Goal: Find contact information: Find contact information

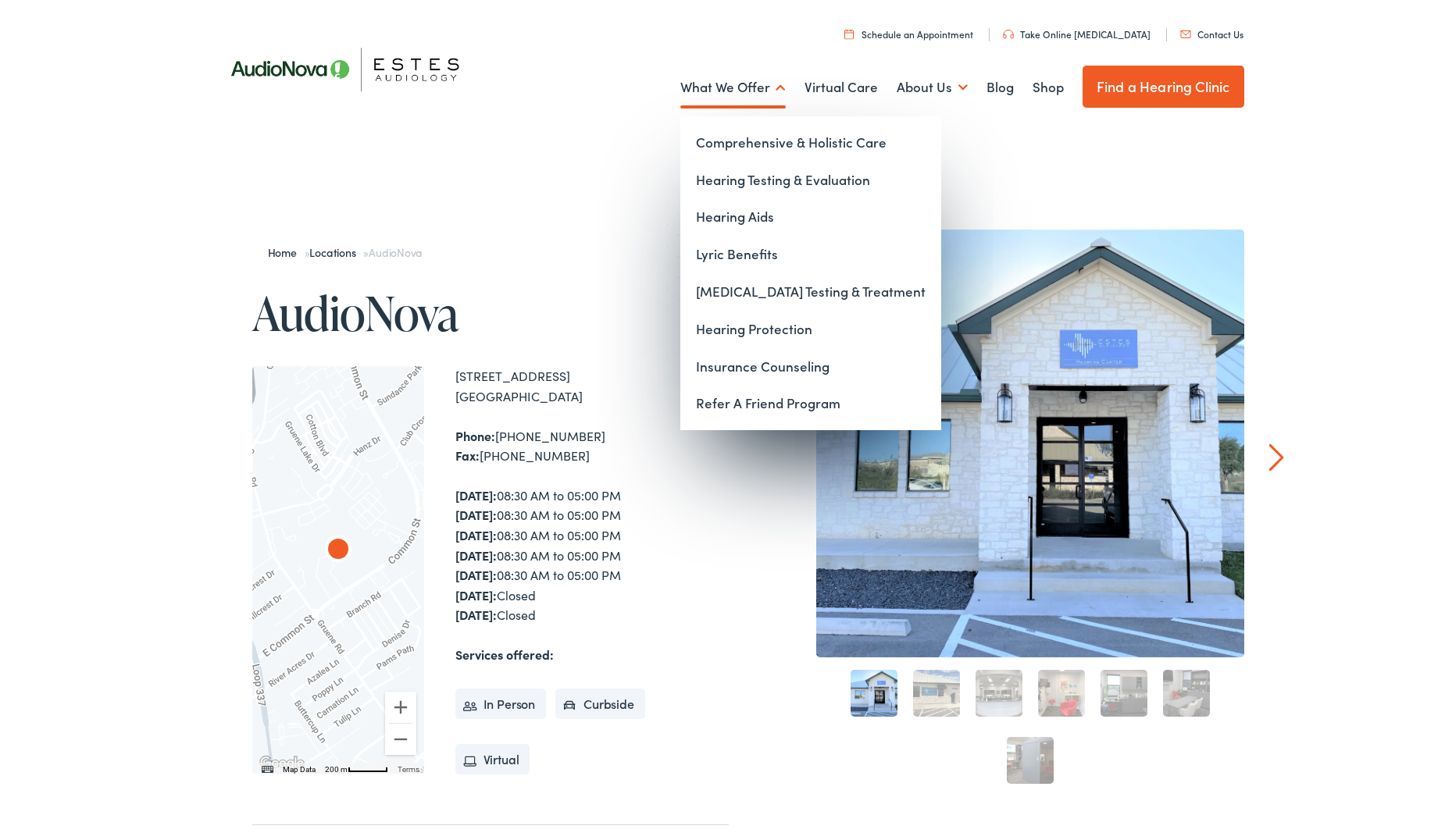
click at [773, 88] on link "What We Offer" at bounding box center [732, 84] width 106 height 58
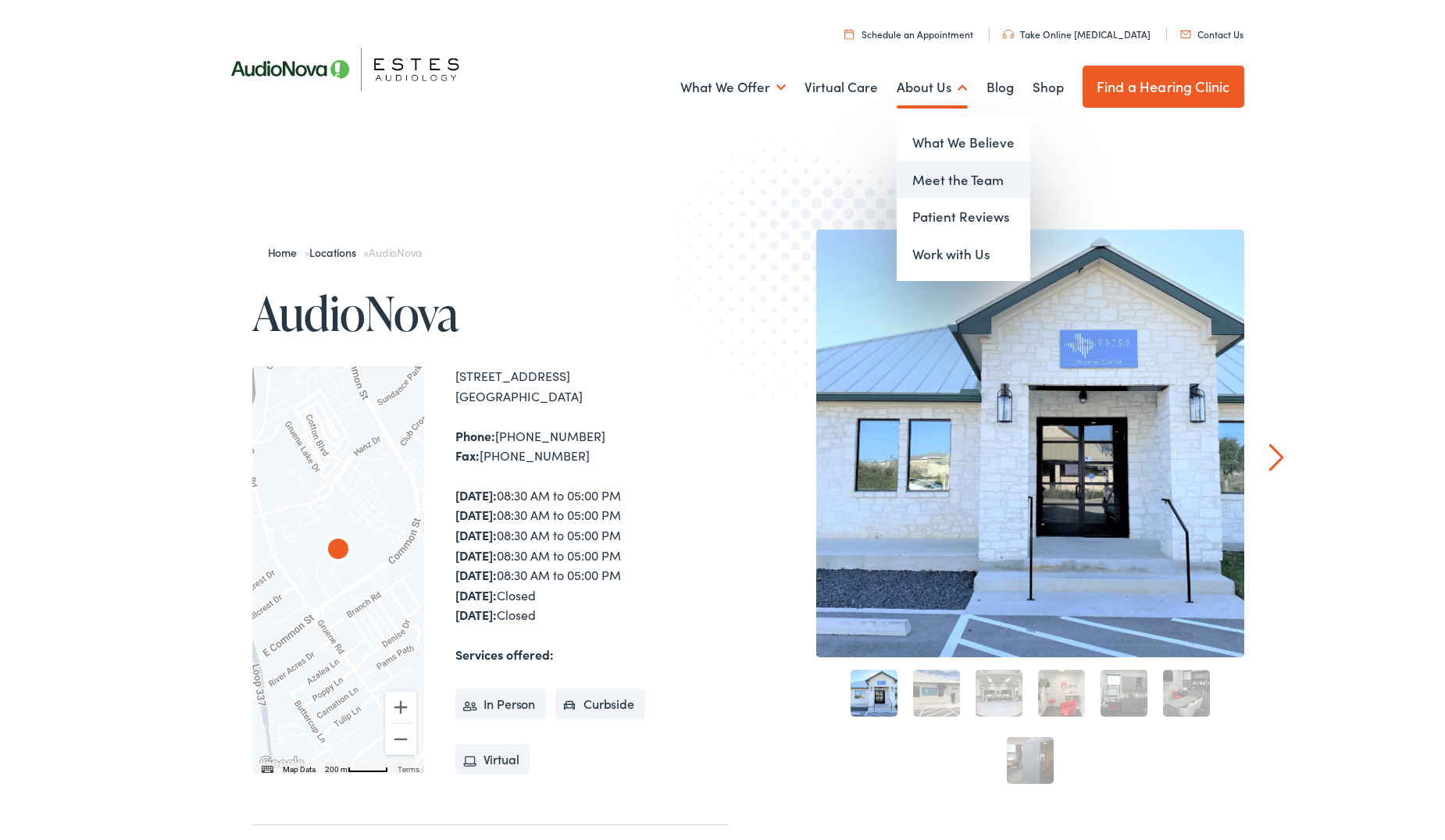
click at [960, 174] on link "Meet the Team" at bounding box center [963, 177] width 133 height 38
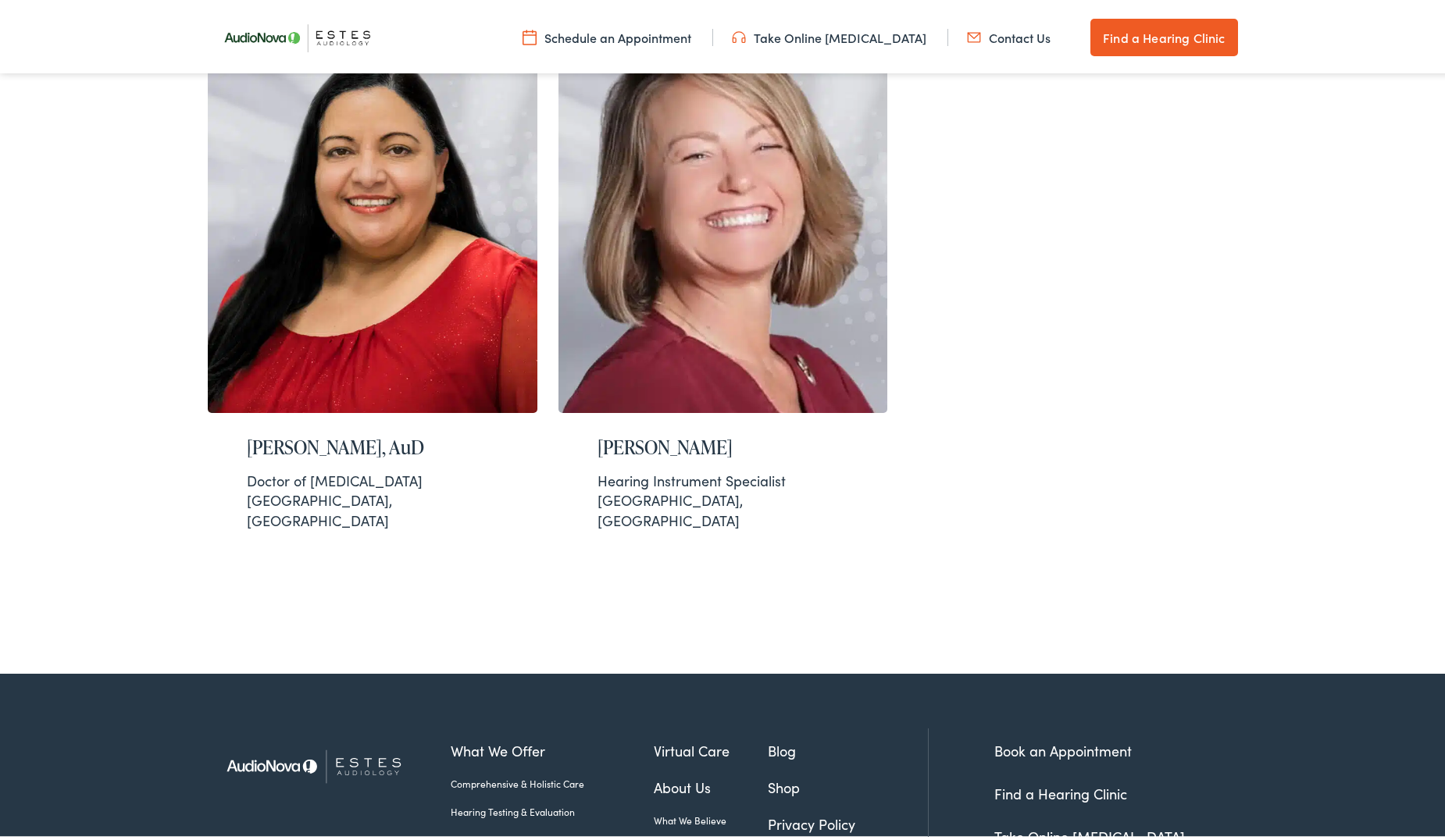
scroll to position [1766, 0]
